Goal: Task Accomplishment & Management: Use online tool/utility

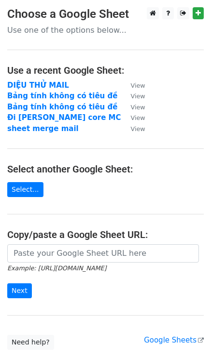
click at [34, 273] on form "Example: https://docs.google.com/spreadsheets/d/abc/edit Next" at bounding box center [105, 271] width 196 height 54
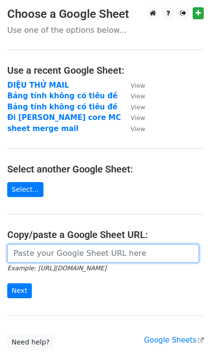
click at [31, 258] on input "url" at bounding box center [102, 253] width 191 height 18
paste input "[URL][DOMAIN_NAME]"
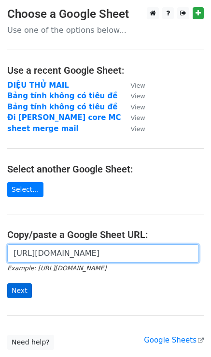
type input "[URL][DOMAIN_NAME]"
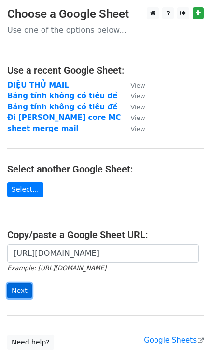
click at [21, 291] on input "Next" at bounding box center [19, 290] width 25 height 15
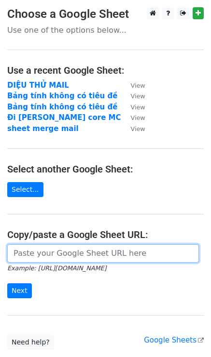
click at [51, 258] on input "url" at bounding box center [102, 253] width 191 height 18
paste input "https://docs.google.com/spreadsheets/d/1kPLU2szB1-oQUg1PtDa6y2qlDhnbnJ9OHrIh6ID…"
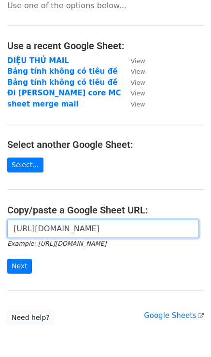
scroll to position [70, 0]
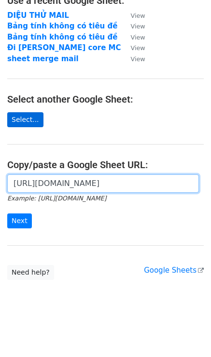
type input "https://docs.google.com/spreadsheets/d/1kPLU2szB1-oQUg1PtDa6y2qlDhnbnJ9OHrIh6ID…"
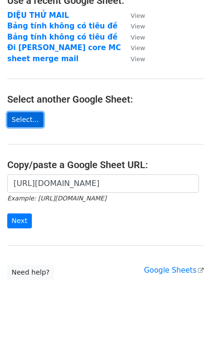
click at [24, 115] on link "Select..." at bounding box center [25, 119] width 36 height 15
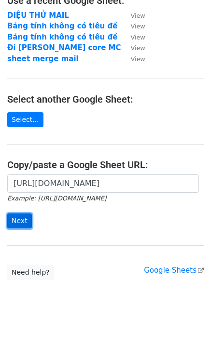
click at [23, 222] on input "Next" at bounding box center [19, 221] width 25 height 15
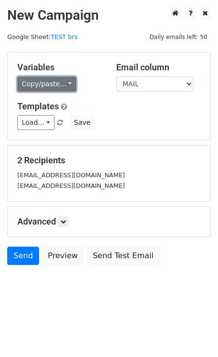
click at [49, 84] on link "Copy/paste..." at bounding box center [46, 84] width 59 height 15
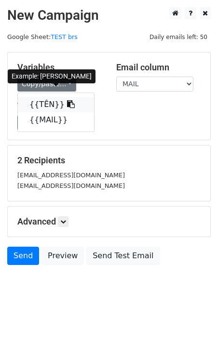
click at [48, 104] on link "{{TÊN}}" at bounding box center [56, 104] width 76 height 15
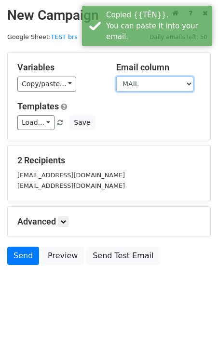
click at [132, 83] on select "TÊN MAIL" at bounding box center [154, 84] width 77 height 15
click at [116, 77] on select "TÊN MAIL" at bounding box center [154, 84] width 77 height 15
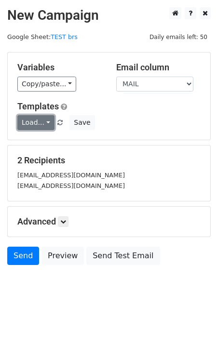
click at [37, 124] on link "Load..." at bounding box center [35, 122] width 37 height 15
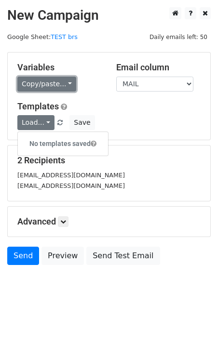
click at [40, 80] on link "Copy/paste..." at bounding box center [46, 84] width 59 height 15
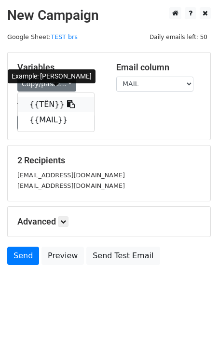
click at [38, 107] on link "{{TÊN}}" at bounding box center [56, 104] width 76 height 15
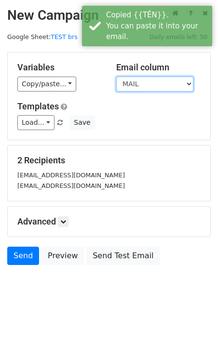
click at [123, 81] on select "TÊN MAIL" at bounding box center [154, 84] width 77 height 15
click at [116, 77] on select "TÊN MAIL" at bounding box center [154, 84] width 77 height 15
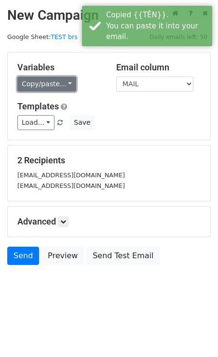
click at [39, 82] on link "Copy/paste..." at bounding box center [46, 84] width 59 height 15
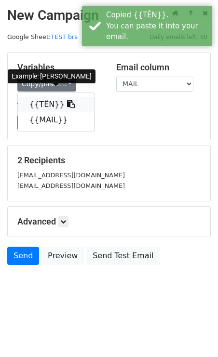
click at [38, 107] on link "{{TÊN}}" at bounding box center [56, 104] width 76 height 15
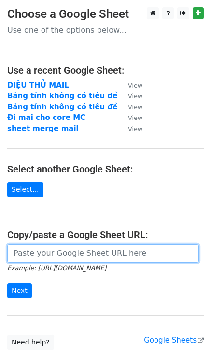
click at [27, 251] on input "url" at bounding box center [102, 253] width 191 height 18
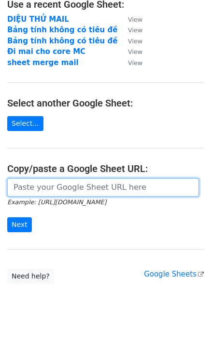
scroll to position [70, 0]
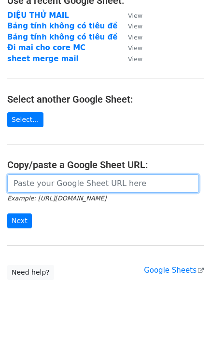
click at [58, 189] on input "url" at bounding box center [102, 183] width 191 height 18
paste input "https://docs.google.com/spreadsheets/d/1kPLU2szB1-oQUg1PtDa6y2qlDhnbnJ9OHrIh6ID…"
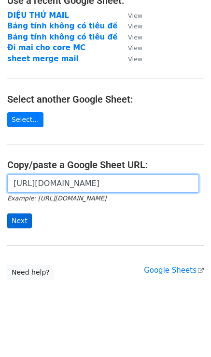
type input "https://docs.google.com/spreadsheets/d/1kPLU2szB1-oQUg1PtDa6y2qlDhnbnJ9OHrIh6ID…"
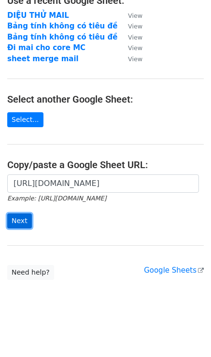
click at [24, 221] on input "Next" at bounding box center [19, 221] width 25 height 15
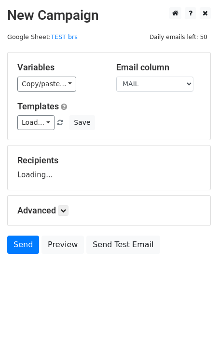
click at [51, 91] on div "Variables Copy/paste... {{TÊN}} {{MAIL}} Email column TÊN MAIL Templates Load..…" at bounding box center [109, 96] width 202 height 87
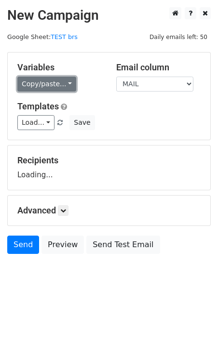
click at [51, 86] on link "Copy/paste..." at bounding box center [46, 84] width 59 height 15
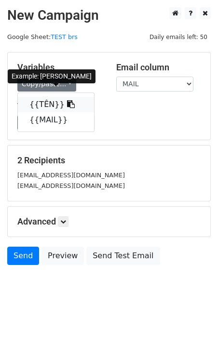
click at [46, 102] on link "{{TÊN}}" at bounding box center [56, 104] width 76 height 15
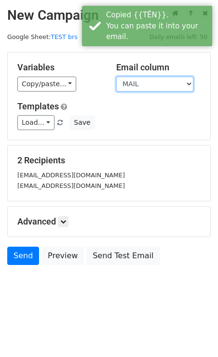
click at [141, 80] on select "TÊN MAIL" at bounding box center [154, 84] width 77 height 15
click at [116, 77] on select "TÊN MAIL" at bounding box center [154, 84] width 77 height 15
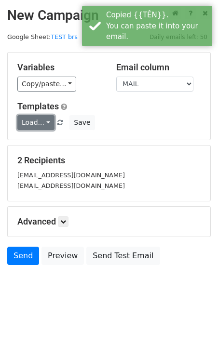
click at [44, 120] on link "Load..." at bounding box center [35, 122] width 37 height 15
click at [42, 138] on h6 "No templates saved" at bounding box center [63, 144] width 90 height 16
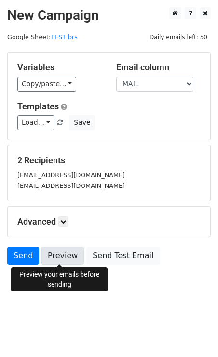
click at [42, 259] on link "Preview" at bounding box center [62, 256] width 42 height 18
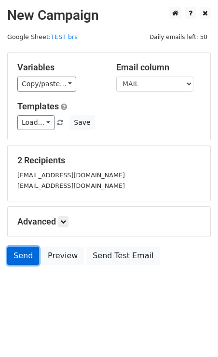
click at [21, 259] on link "Send" at bounding box center [23, 256] width 32 height 18
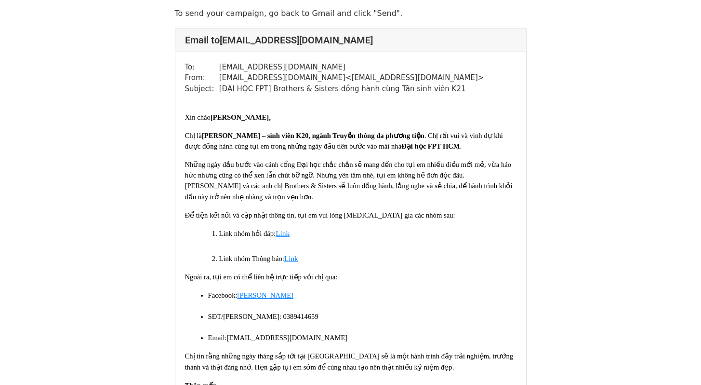
scroll to position [93, 0]
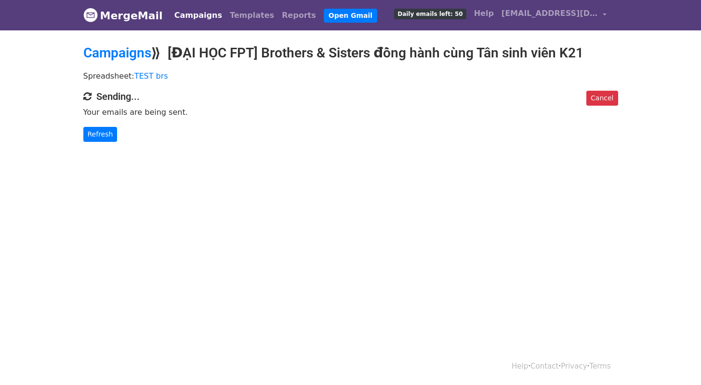
click at [268, 66] on div "Spreadsheet: TEST brs" at bounding box center [351, 78] width 550 height 25
click at [109, 19] on link "MergeMail" at bounding box center [123, 15] width 80 height 20
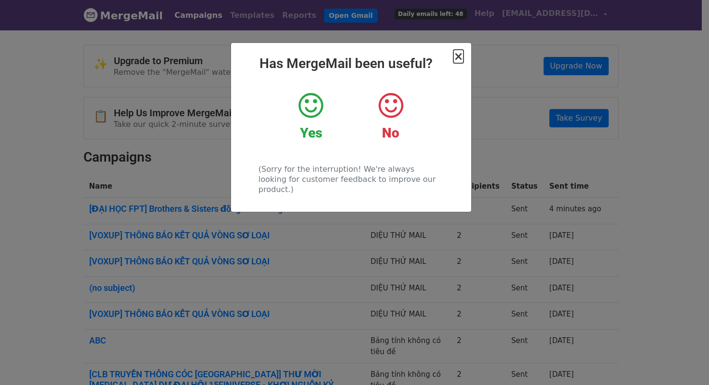
click at [459, 54] on span "×" at bounding box center [458, 56] width 10 height 13
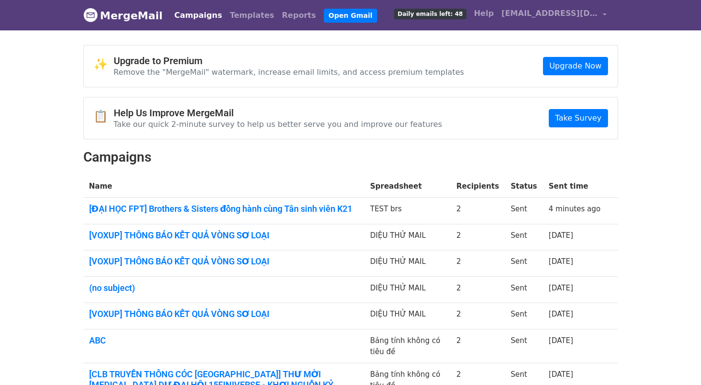
click at [445, 17] on span "Daily emails left: 48" at bounding box center [430, 14] width 72 height 11
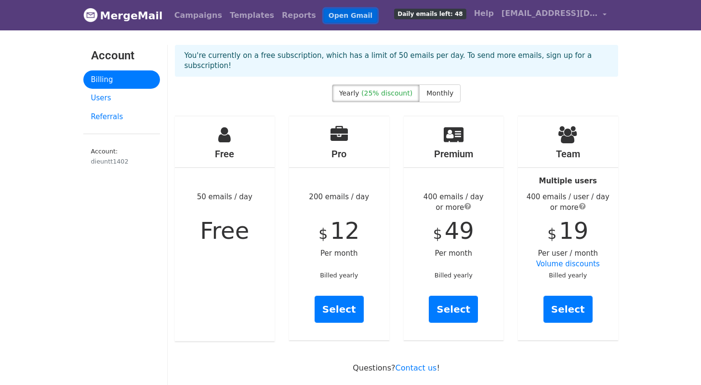
click at [324, 12] on link "Open Gmail" at bounding box center [351, 16] width 54 height 14
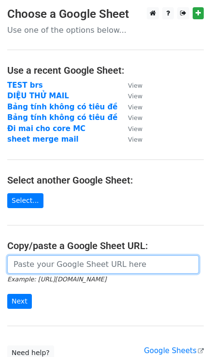
click at [38, 261] on input "url" at bounding box center [102, 264] width 191 height 18
paste input "[URL][DOMAIN_NAME]"
type input "[URL][DOMAIN_NAME]"
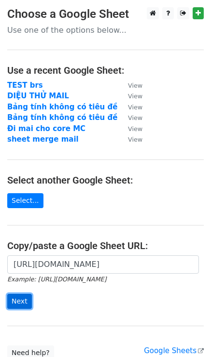
click at [19, 299] on input "Next" at bounding box center [19, 301] width 25 height 15
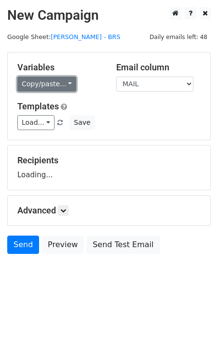
click at [38, 84] on link "Copy/paste..." at bounding box center [46, 84] width 59 height 15
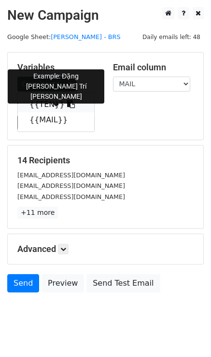
click at [43, 106] on link "{{TÊN}}" at bounding box center [56, 104] width 76 height 15
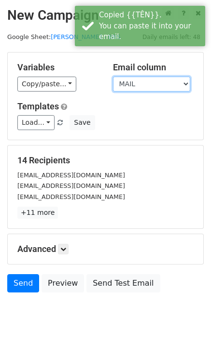
click at [126, 88] on select "TÊN MAIL" at bounding box center [151, 84] width 77 height 15
click at [113, 77] on select "TÊN MAIL" at bounding box center [151, 84] width 77 height 15
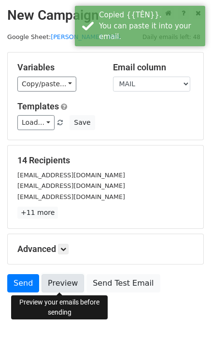
click at [51, 285] on link "Preview" at bounding box center [62, 283] width 42 height 18
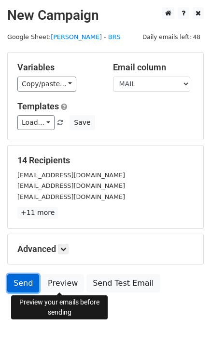
click at [21, 283] on link "Send" at bounding box center [23, 283] width 32 height 18
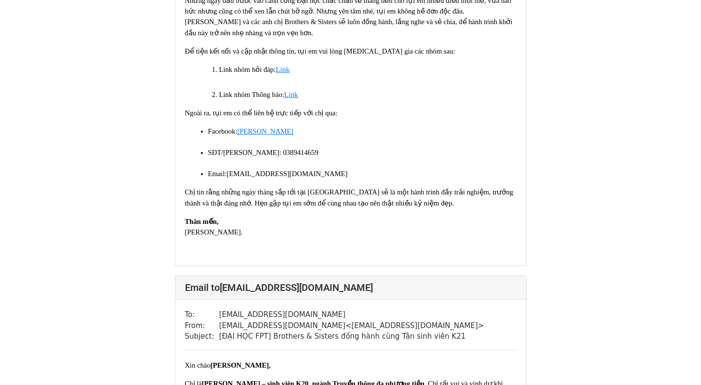
scroll to position [294, 0]
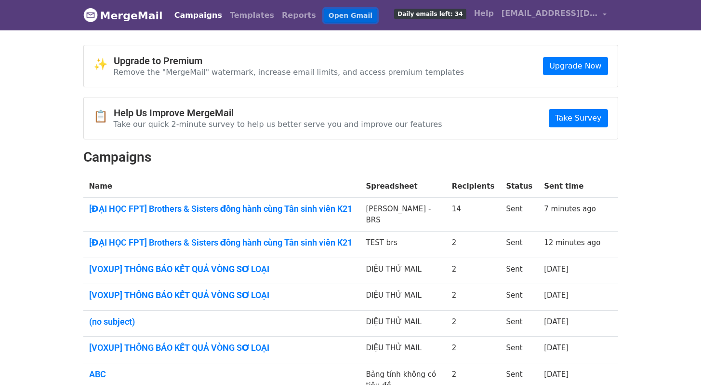
click at [324, 10] on link "Open Gmail" at bounding box center [351, 16] width 54 height 14
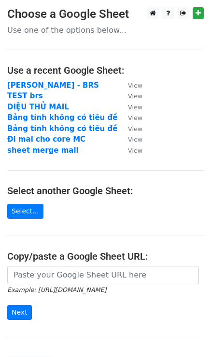
drag, startPoint x: 39, startPoint y: 265, endPoint x: 38, endPoint y: 271, distance: 5.8
click at [39, 265] on main "Choose a Google Sheet Use one of the options below... Use a recent Google Sheet…" at bounding box center [105, 189] width 211 height 364
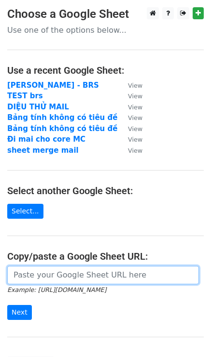
click at [39, 273] on input "url" at bounding box center [102, 275] width 191 height 18
paste input "https://docs.google.com/spreadsheets/d/1q8l356LK_Bitlwy8Ag-vIOP5n9Pal5IpGau7Lhu…"
type input "https://docs.google.com/spreadsheets/d/1q8l356LK_Bitlwy8Ag-vIOP5n9Pal5IpGau7Lhu…"
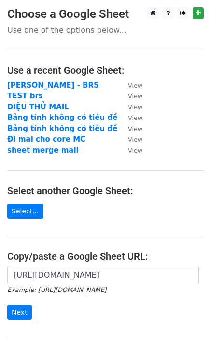
scroll to position [0, 0]
click at [17, 316] on input "Next" at bounding box center [19, 312] width 25 height 15
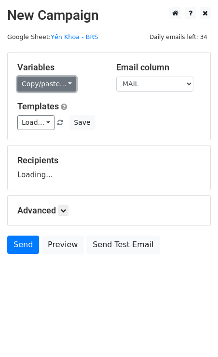
click at [44, 85] on link "Copy/paste..." at bounding box center [46, 84] width 59 height 15
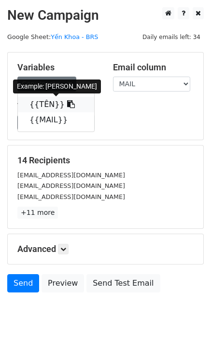
click at [42, 106] on link "{{TÊN}}" at bounding box center [56, 104] width 76 height 15
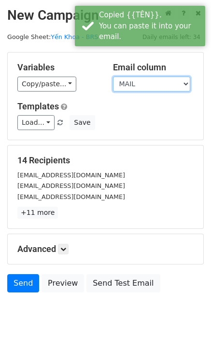
click at [123, 83] on select "TÊN MAIL" at bounding box center [151, 84] width 77 height 15
click at [113, 77] on select "TÊN MAIL" at bounding box center [151, 84] width 77 height 15
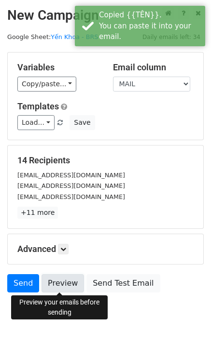
click at [57, 283] on link "Preview" at bounding box center [62, 283] width 42 height 18
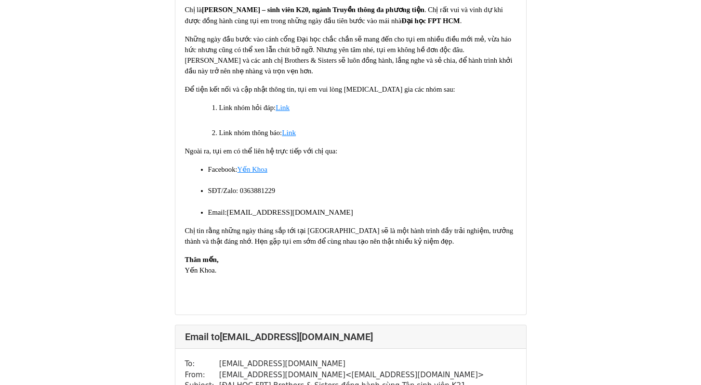
scroll to position [1041, 0]
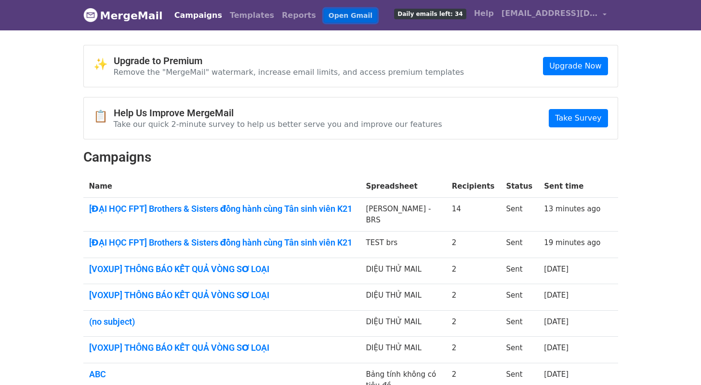
click at [324, 9] on link "Open Gmail" at bounding box center [351, 16] width 54 height 14
click at [331, 16] on link "Open Gmail" at bounding box center [351, 16] width 54 height 14
click at [304, 26] on nav "MergeMail Campaigns Templates Reports Open Gmail Daily emails left: 34 Help die…" at bounding box center [350, 15] width 535 height 30
click at [324, 16] on link "Open Gmail" at bounding box center [351, 16] width 54 height 14
click at [324, 13] on link "Open Gmail" at bounding box center [351, 16] width 54 height 14
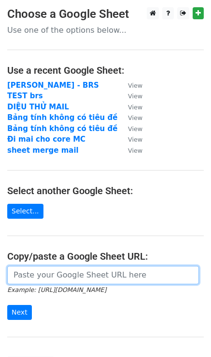
click at [43, 283] on input "url" at bounding box center [102, 275] width 191 height 18
paste input "https://docs.google.com/spreadsheets/d/1q8l356LK_Bitlwy8Ag-vIOP5n9Pal5IpGau7Lhu…"
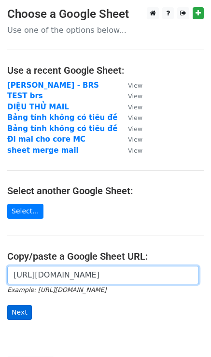
scroll to position [0, 211]
type input "[URL][DOMAIN_NAME]"
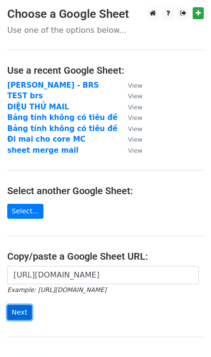
click at [15, 307] on input "Next" at bounding box center [19, 312] width 25 height 15
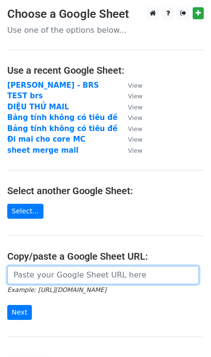
click at [51, 275] on input "url" at bounding box center [102, 275] width 191 height 18
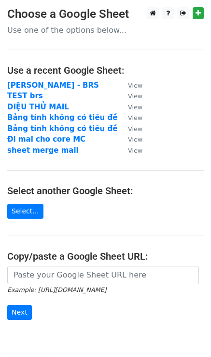
click at [26, 260] on h4 "Copy/paste a Google Sheet URL:" at bounding box center [105, 257] width 196 height 12
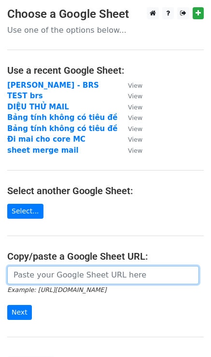
click at [35, 281] on input "url" at bounding box center [102, 275] width 191 height 18
paste input "[URL][DOMAIN_NAME]"
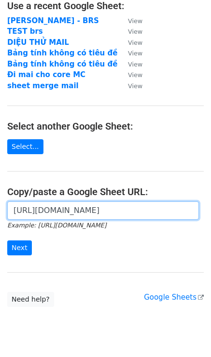
scroll to position [65, 0]
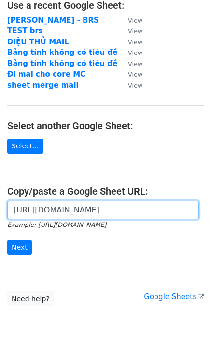
type input "[URL][DOMAIN_NAME]"
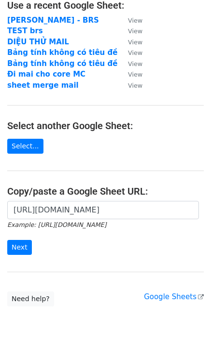
scroll to position [0, 0]
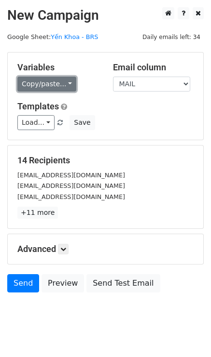
click at [46, 83] on link "Copy/paste..." at bounding box center [46, 84] width 59 height 15
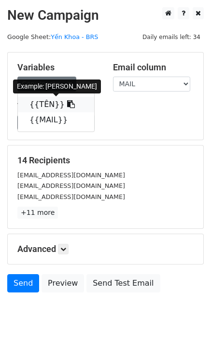
click at [42, 105] on link "{{TÊN}}" at bounding box center [56, 104] width 76 height 15
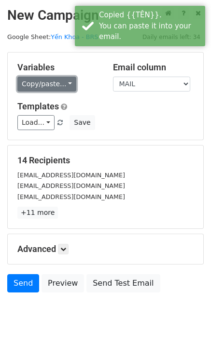
click at [52, 81] on link "Copy/paste..." at bounding box center [46, 84] width 59 height 15
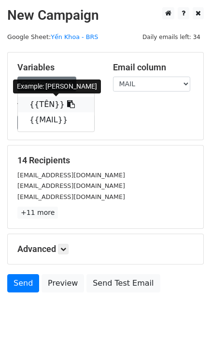
click at [38, 105] on link "{{TÊN}}" at bounding box center [56, 104] width 76 height 15
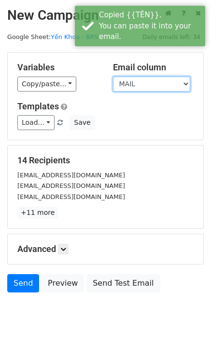
click at [153, 79] on select "TÊN MAIL" at bounding box center [151, 84] width 77 height 15
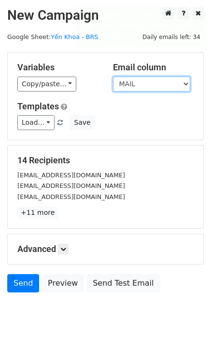
click at [113, 77] on select "TÊN MAIL" at bounding box center [151, 84] width 77 height 15
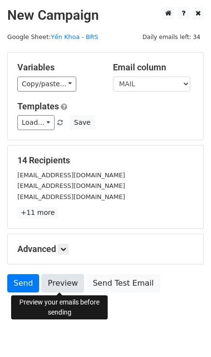
click at [59, 286] on link "Preview" at bounding box center [62, 283] width 42 height 18
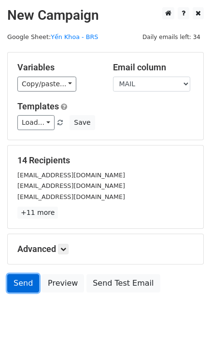
click at [11, 291] on link "Send" at bounding box center [23, 283] width 32 height 18
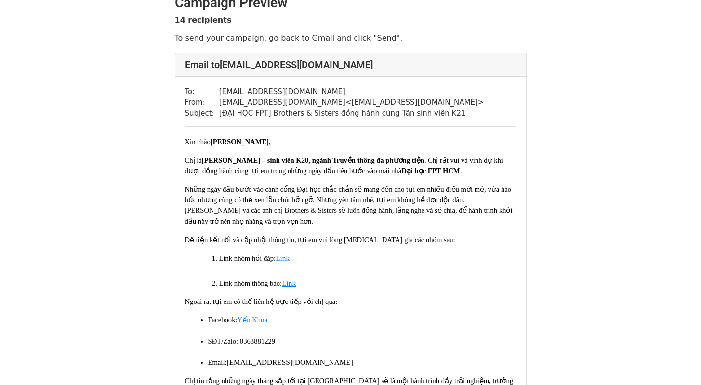
scroll to position [16, 0]
drag, startPoint x: 210, startPoint y: 142, endPoint x: 261, endPoint y: 144, distance: 51.1
click at [262, 144] on span "Trà Quang Tĩnh," at bounding box center [241, 141] width 60 height 8
click at [261, 144] on span "Trà Quang Tĩnh," at bounding box center [241, 141] width 60 height 8
click at [271, 173] on span ". Chị rất vui và vinh dự khi được đồng hành cùng tụi em trong những ngày đầu ti…" at bounding box center [345, 164] width 320 height 18
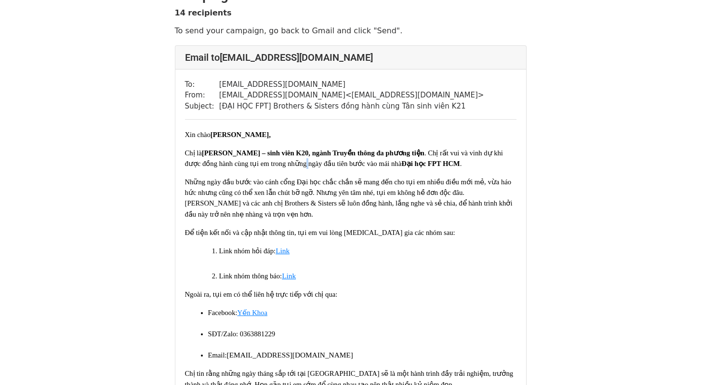
scroll to position [31, 0]
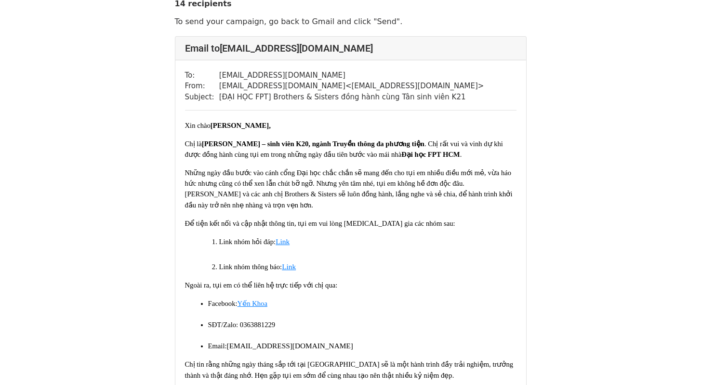
click at [263, 126] on span "Trà Quang Tĩnh," at bounding box center [241, 125] width 60 height 8
click at [260, 130] on span "Xin chào Trà Quang Tĩnh, Chị là Yến Khoa – sinh viên K20, ngành Truyền thông đa…" at bounding box center [351, 264] width 332 height 289
click at [262, 128] on span "Trà Quang Tĩnh," at bounding box center [241, 125] width 60 height 8
click at [262, 129] on span "Trà Quang Tĩnh," at bounding box center [241, 125] width 60 height 8
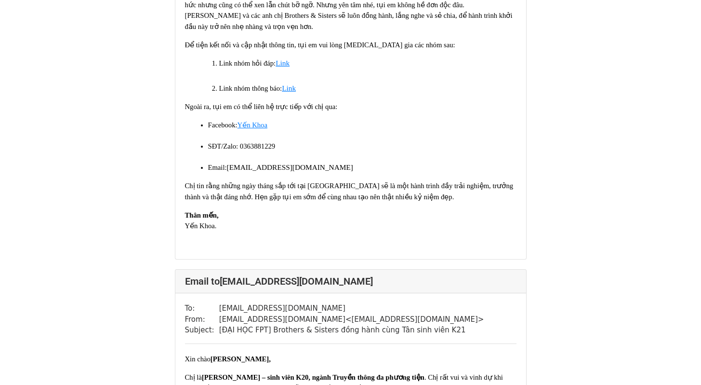
scroll to position [67, 0]
